Goal: Navigation & Orientation: Find specific page/section

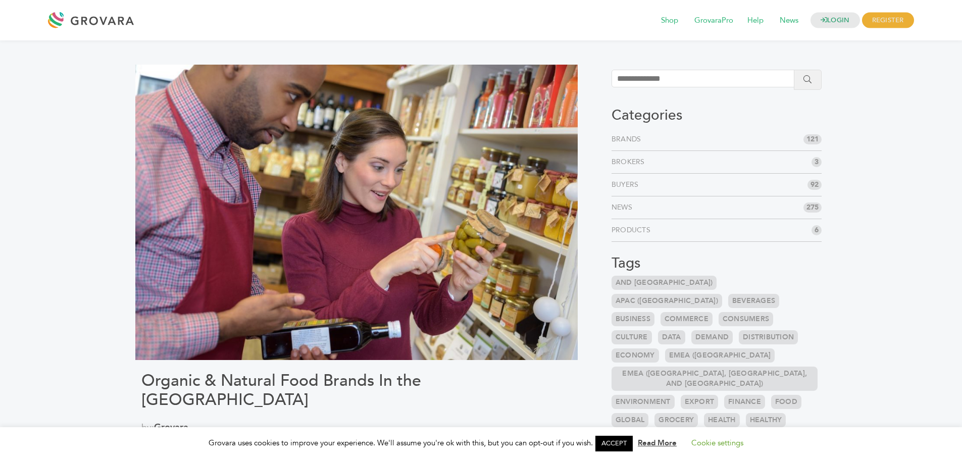
click at [93, 19] on div at bounding box center [93, 20] width 91 height 24
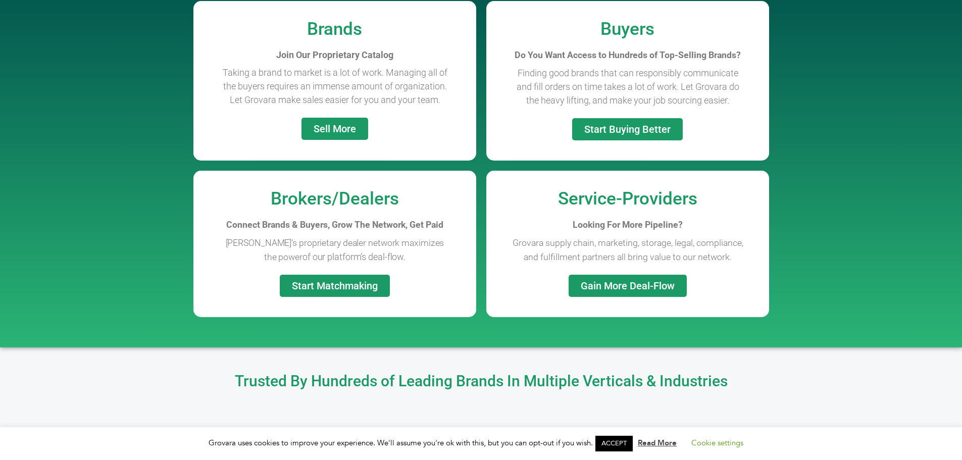
scroll to position [656, 0]
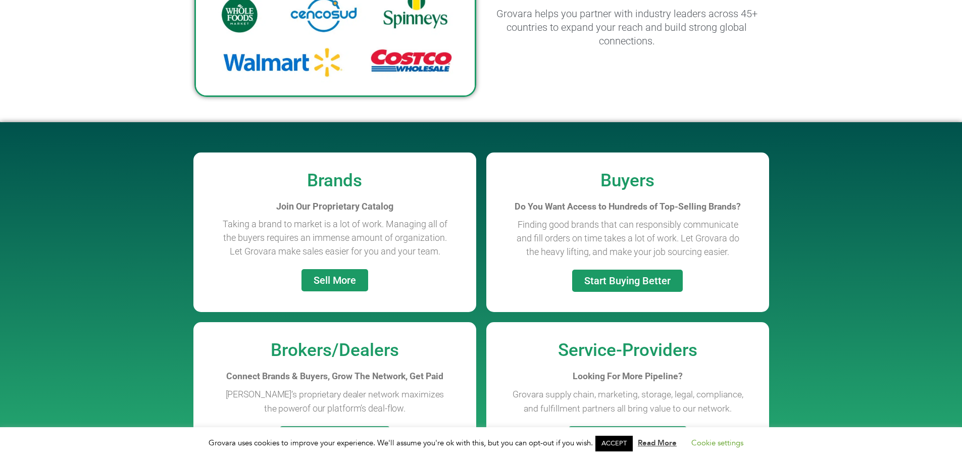
click at [339, 284] on span "Sell More" at bounding box center [334, 280] width 42 height 10
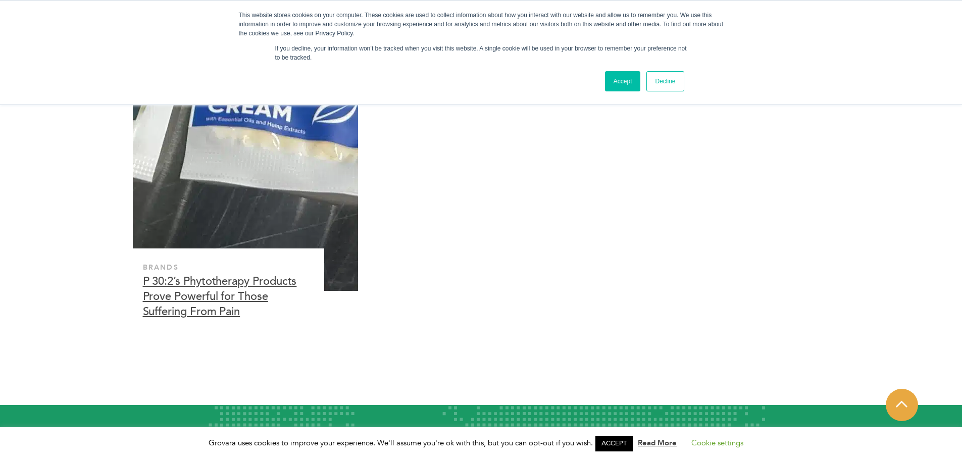
scroll to position [3276, 0]
